Goal: Navigation & Orientation: Find specific page/section

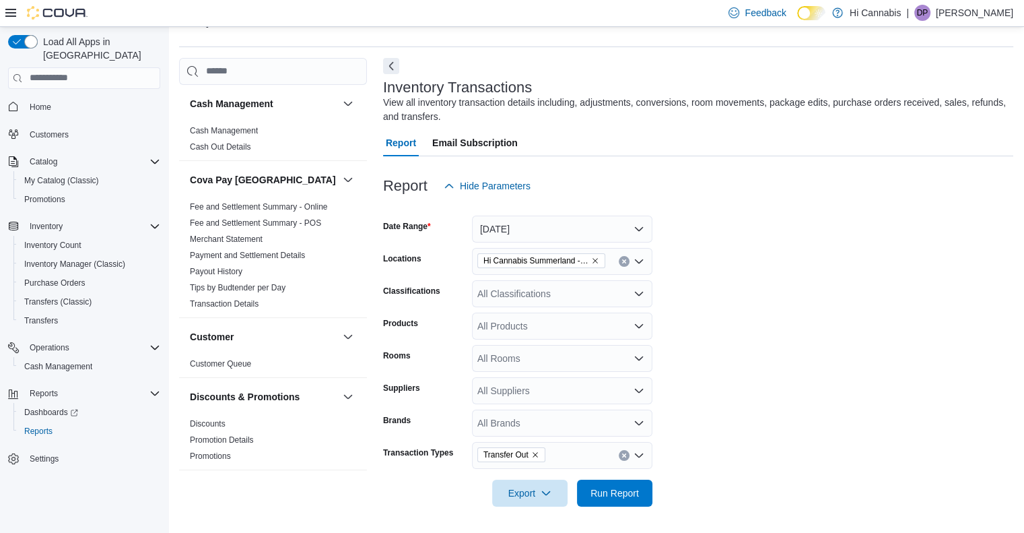
scroll to position [337, 0]
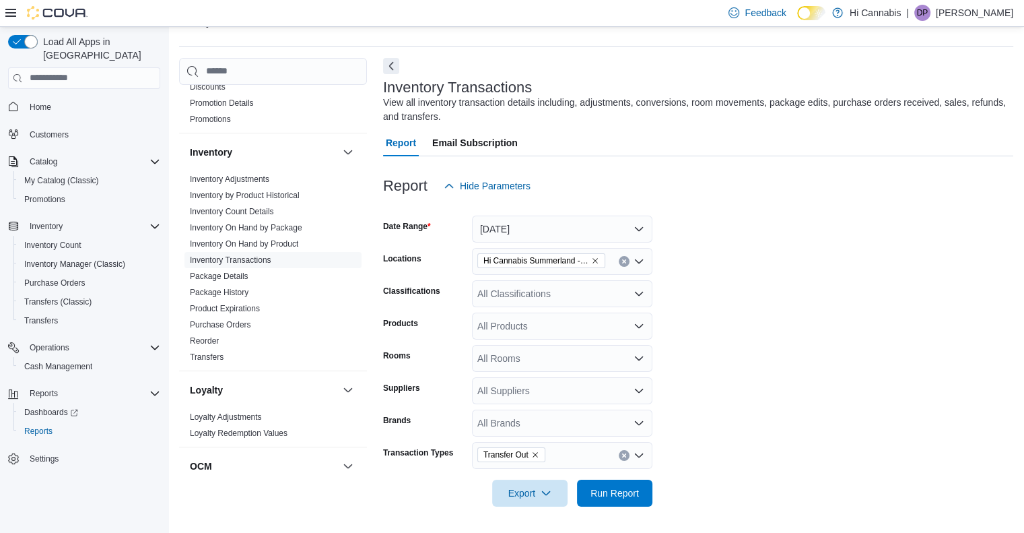
click at [797, 215] on form "Date Range Today Locations Hi Cannabis Summerland -- 450277 Classifications All…" at bounding box center [698, 352] width 630 height 307
click at [53, 315] on span "Transfers" at bounding box center [41, 320] width 34 height 11
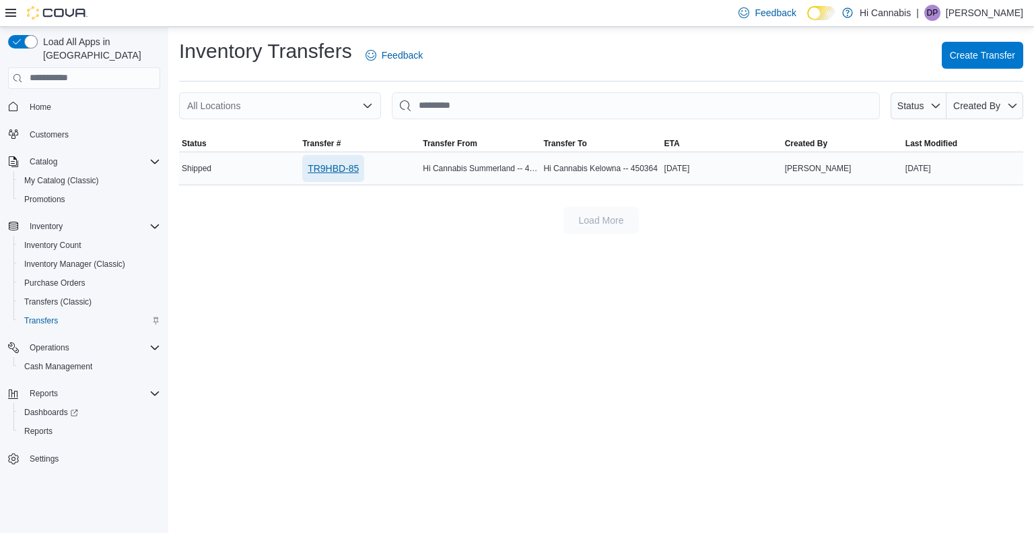
click at [338, 164] on span "TR9HBD-85" at bounding box center [333, 168] width 51 height 13
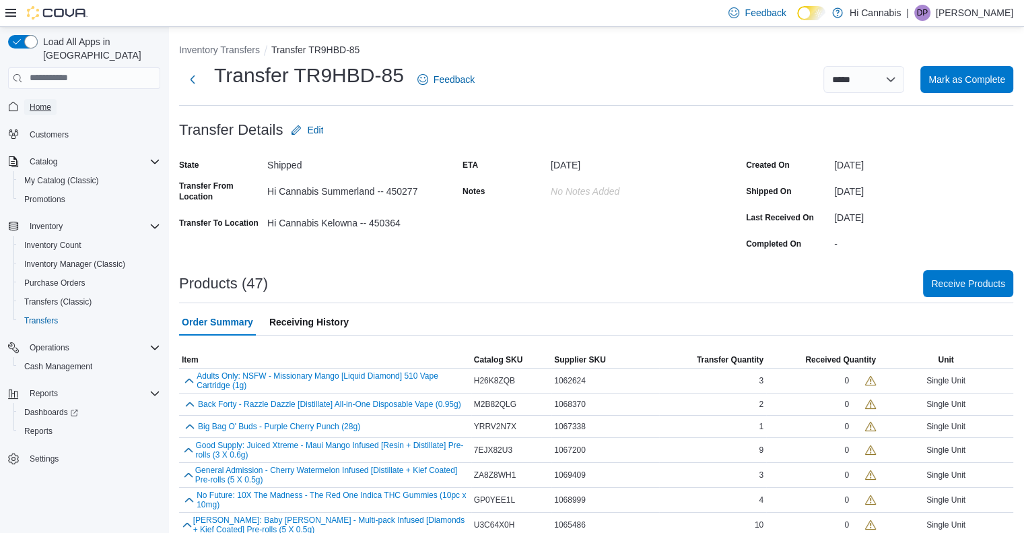
click at [28, 99] on link "Home" at bounding box center [40, 107] width 32 height 16
